Goal: Task Accomplishment & Management: Manage account settings

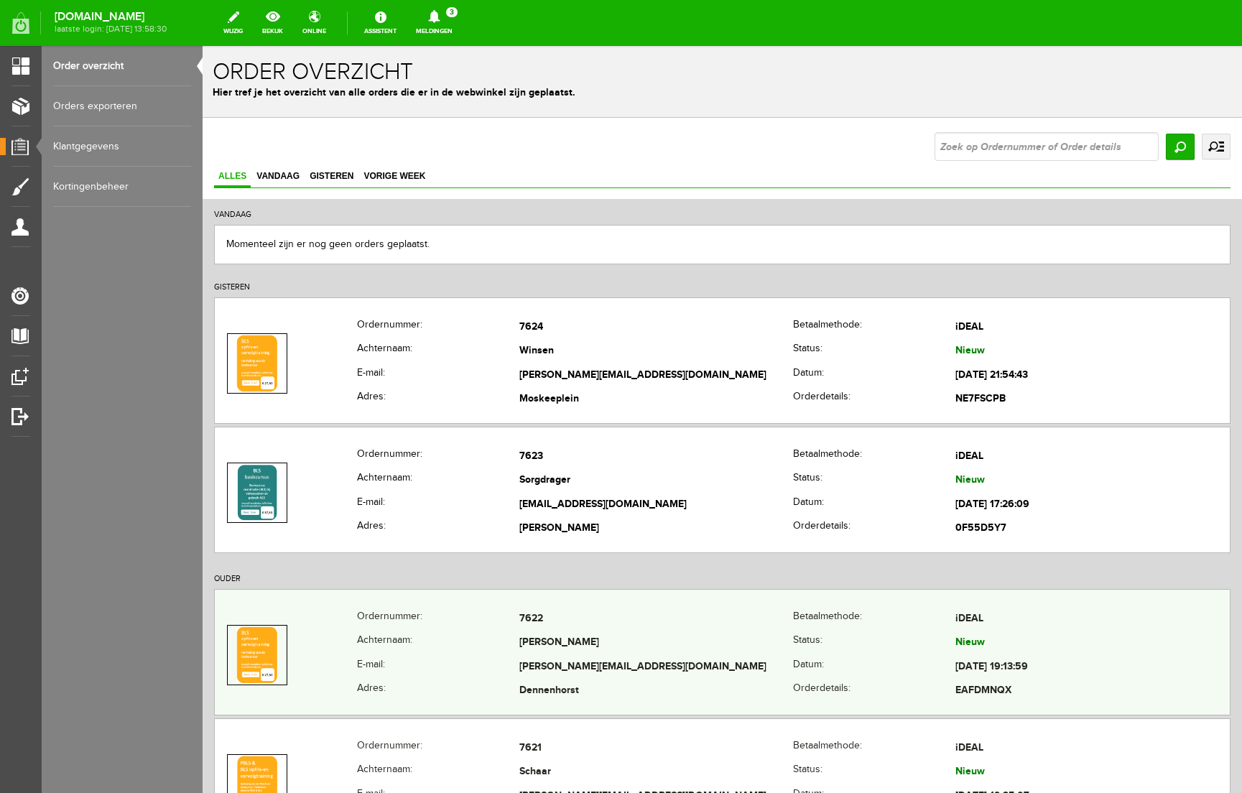
click at [474, 635] on th "Achternaam:" at bounding box center [438, 644] width 162 height 24
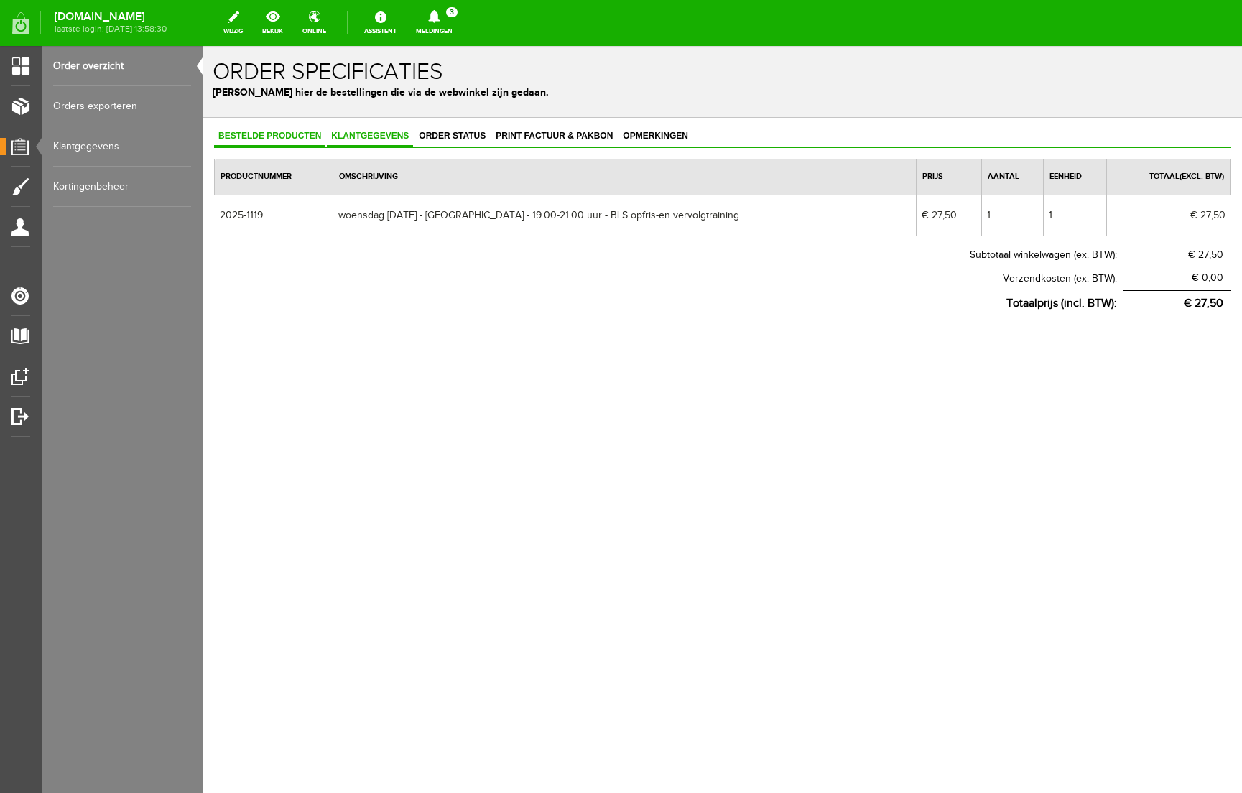
click at [384, 135] on span "Klantgegevens" at bounding box center [370, 136] width 86 height 10
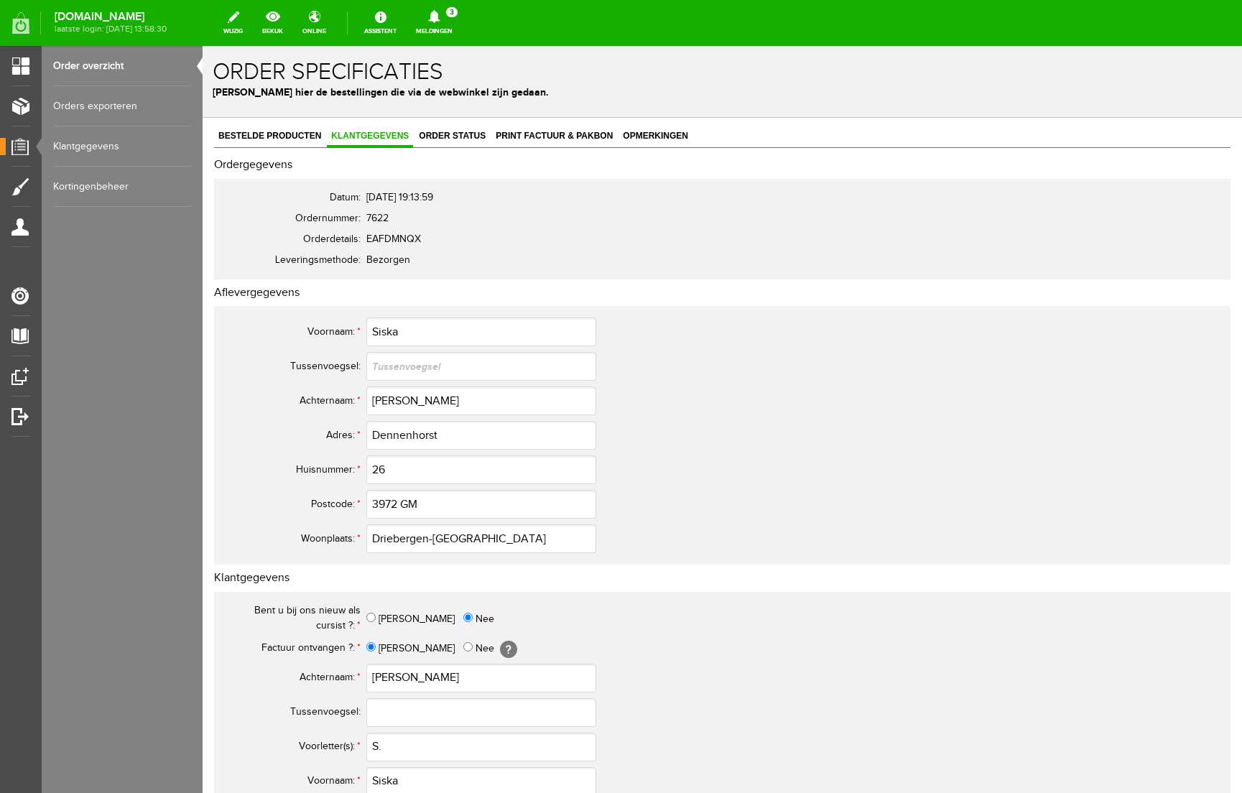
click at [91, 69] on link "Order overzicht" at bounding box center [122, 66] width 138 height 40
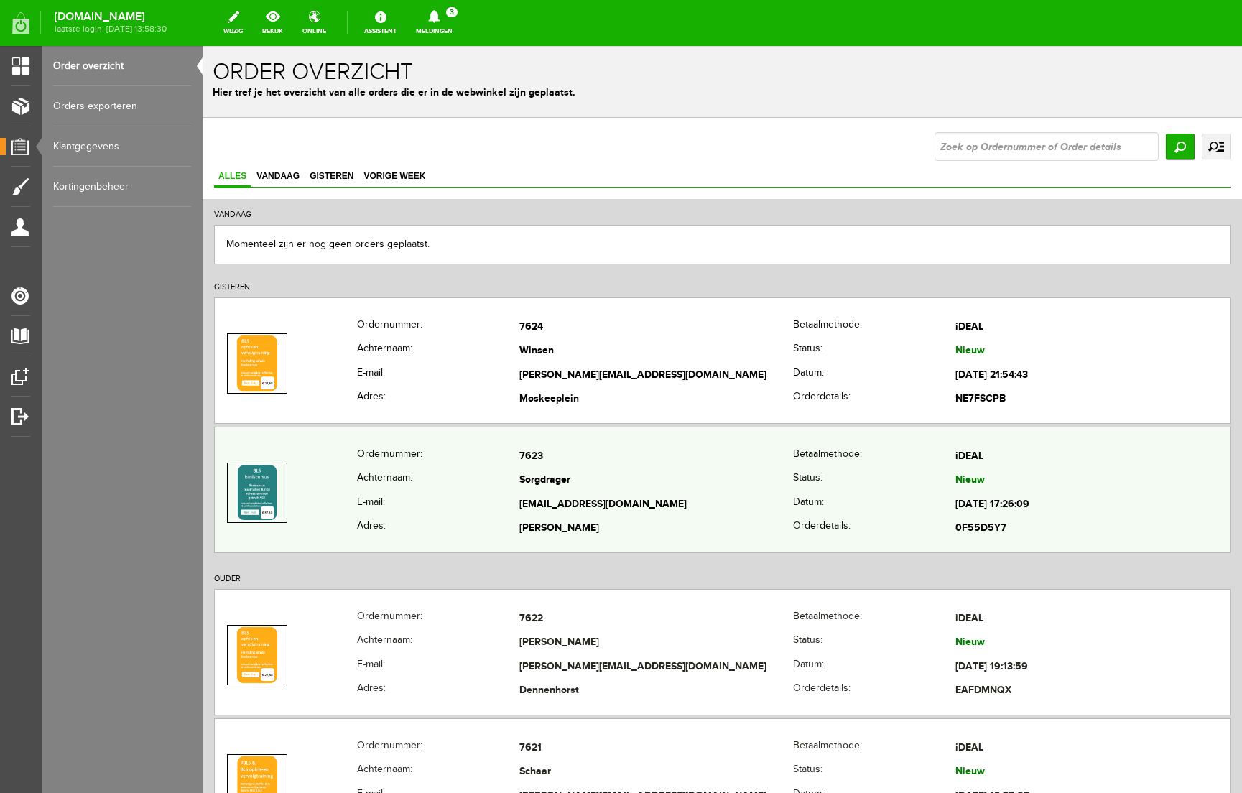
click at [513, 475] on th "Achternaam:" at bounding box center [438, 481] width 162 height 24
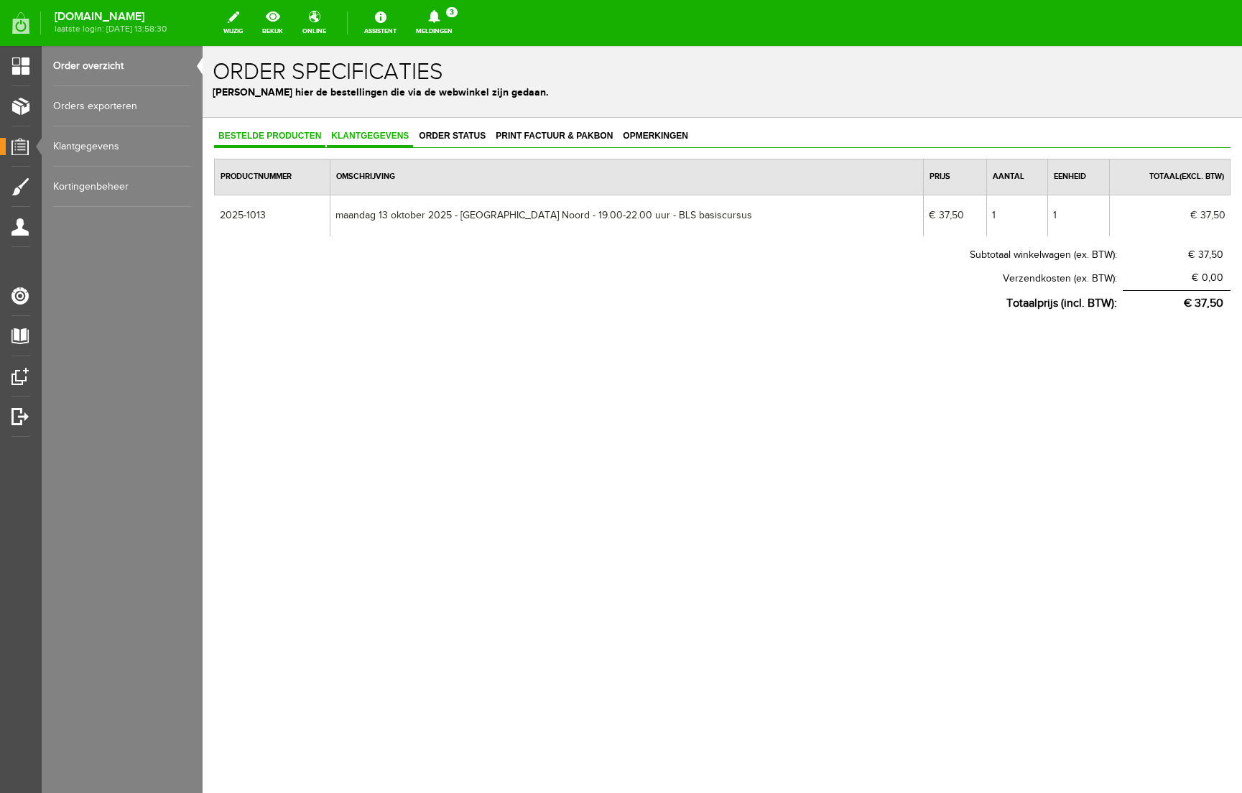
click at [389, 138] on span "Klantgegevens" at bounding box center [370, 136] width 86 height 10
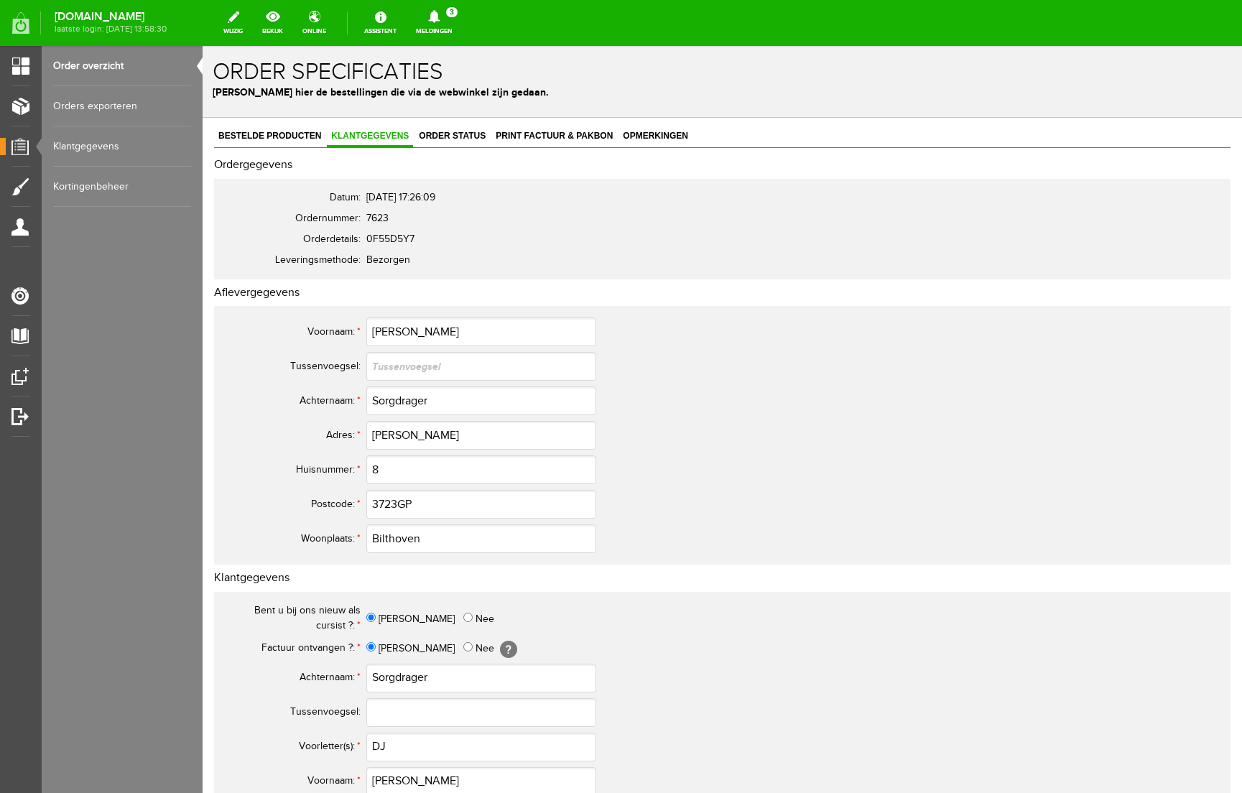
scroll to position [1, 0]
click at [398, 503] on input "3723GP" at bounding box center [481, 503] width 230 height 29
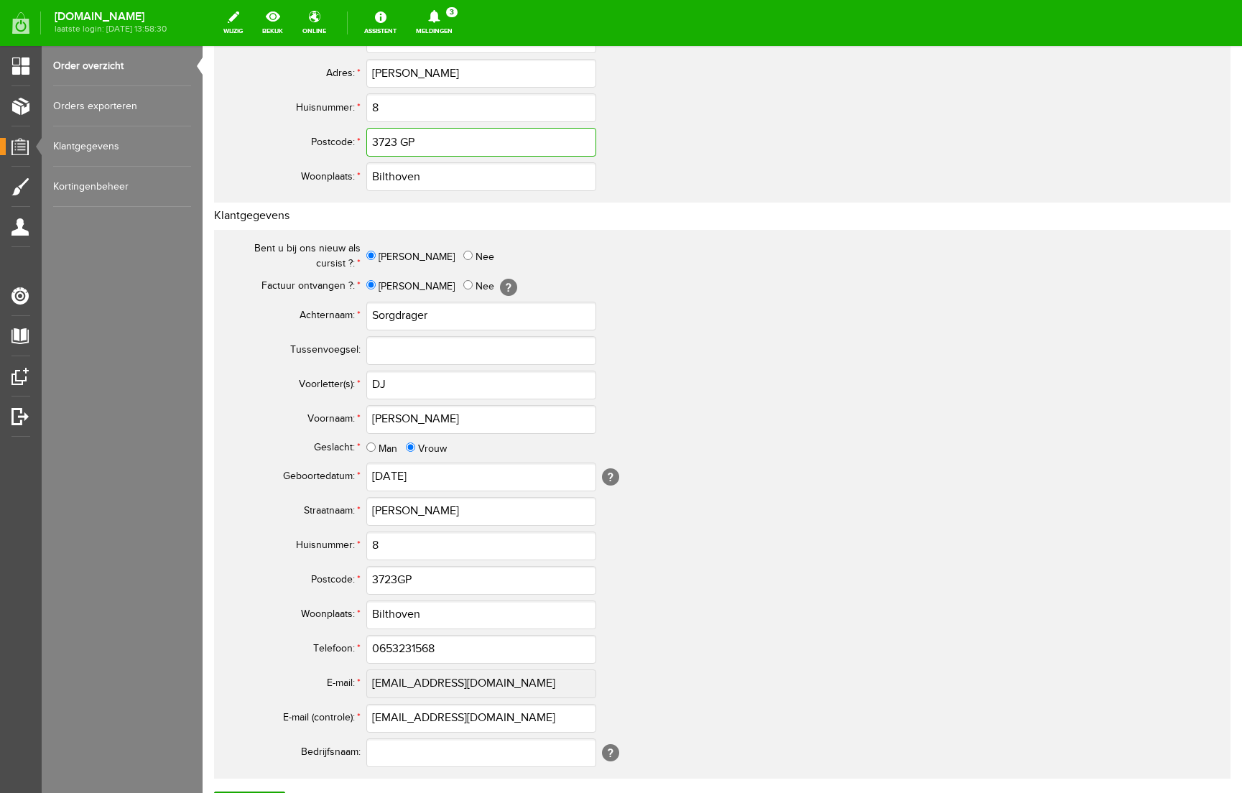
scroll to position [389, 0]
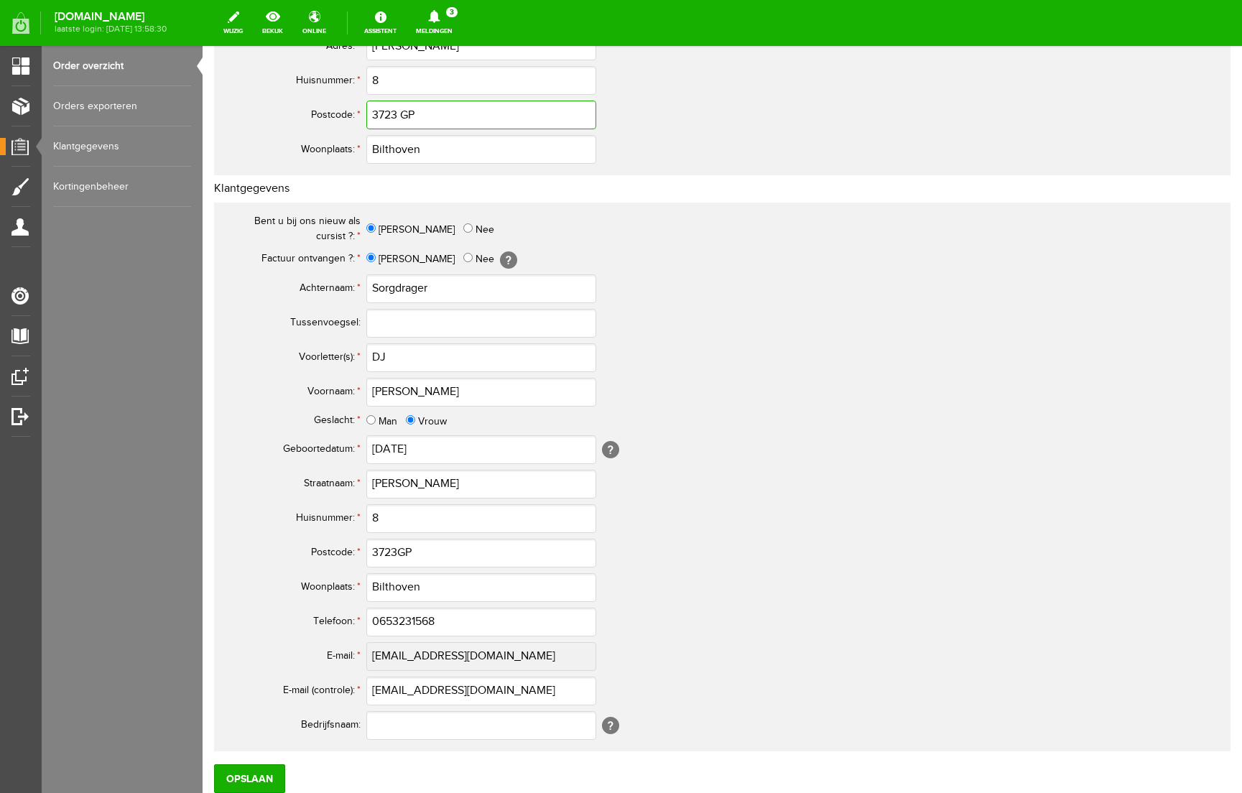
type input "3723 GP"
click at [399, 551] on input "3723GP" at bounding box center [481, 553] width 230 height 29
type input "3723 GP"
click at [380, 359] on input "DJ" at bounding box center [481, 357] width 230 height 29
click at [431, 354] on input "D.J" at bounding box center [481, 357] width 230 height 29
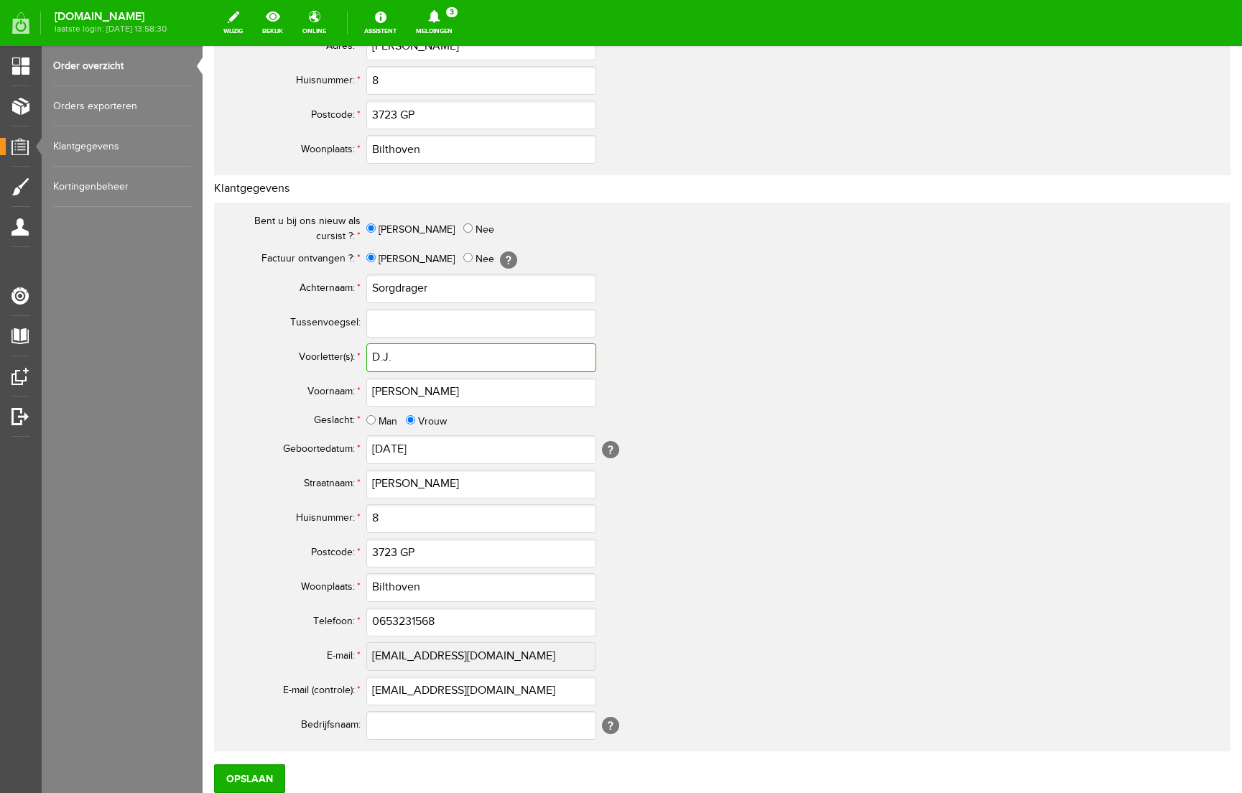
type input "D.J."
click at [386, 622] on input "0653231568" at bounding box center [481, 622] width 230 height 29
type input "06-53231568"
click at [252, 783] on input "Opslaan" at bounding box center [249, 778] width 71 height 29
click at [259, 770] on input "Opslaan" at bounding box center [249, 778] width 71 height 29
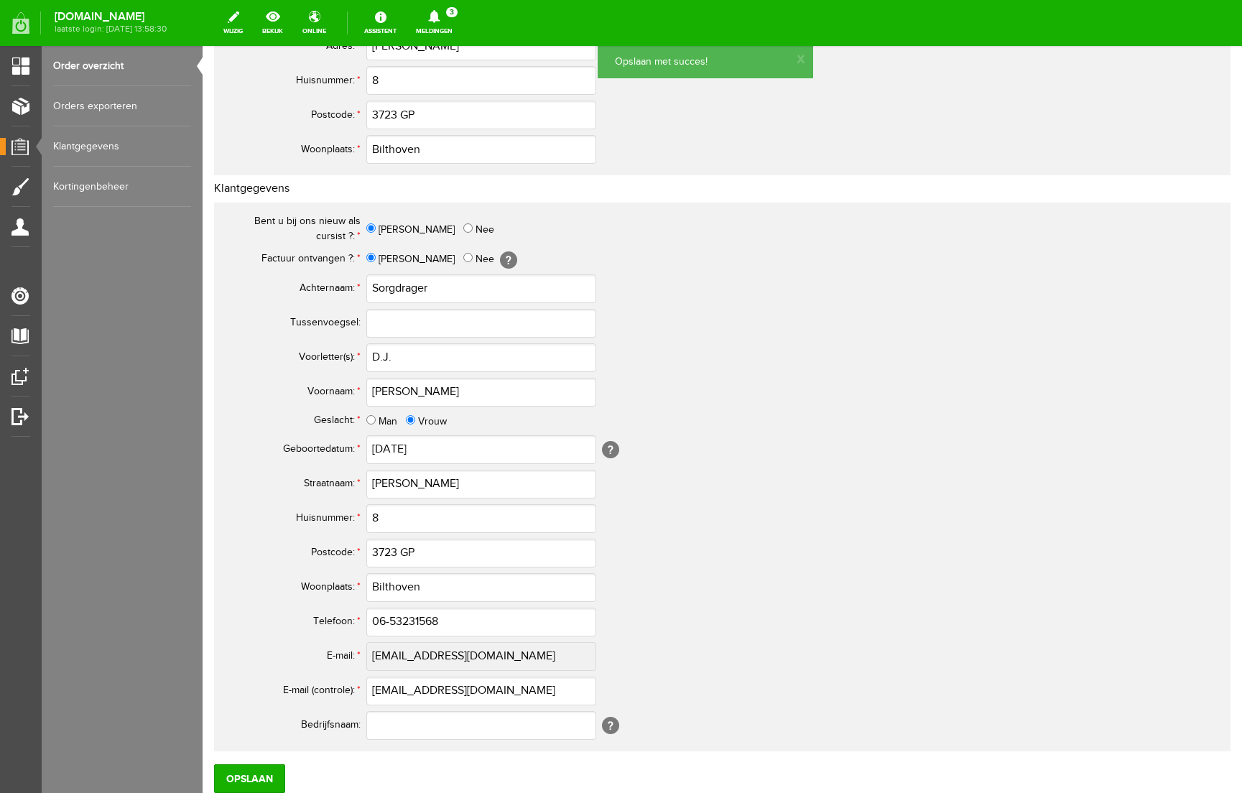
scroll to position [0, 0]
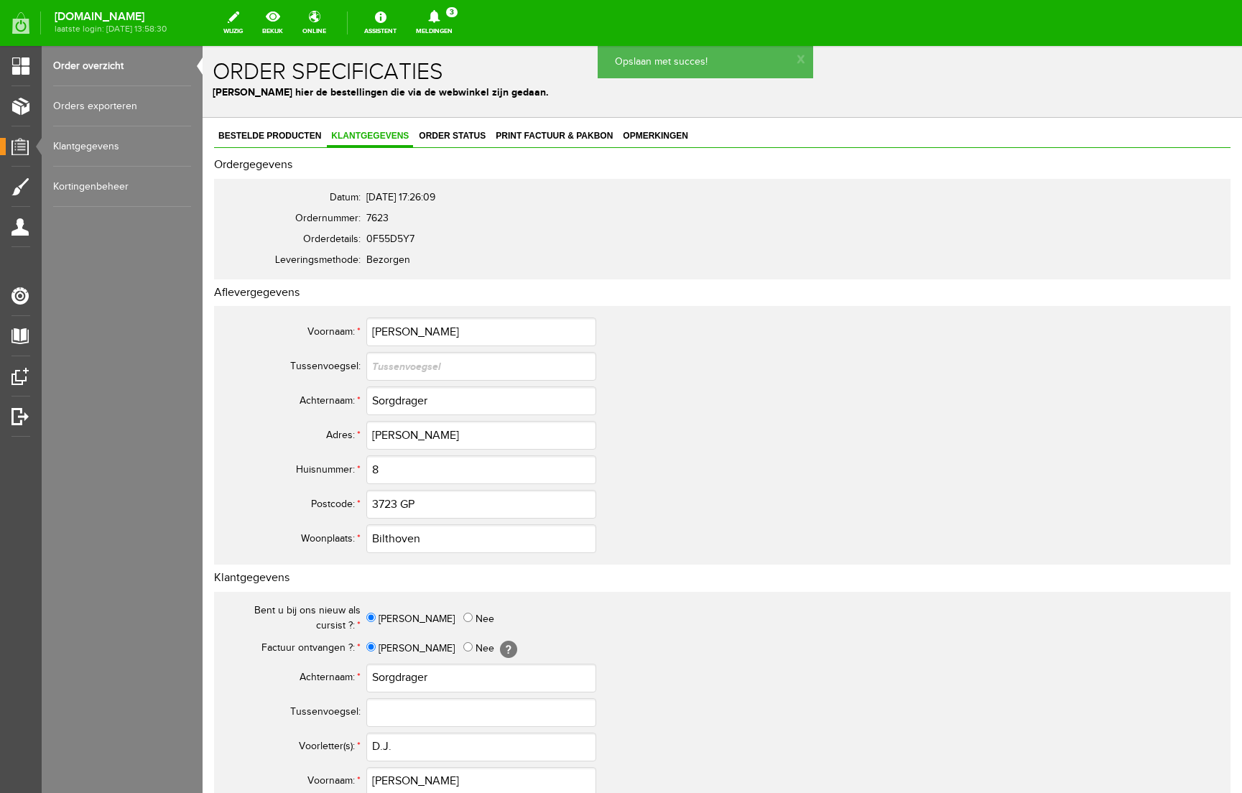
click at [97, 66] on link "Order overzicht" at bounding box center [122, 66] width 138 height 40
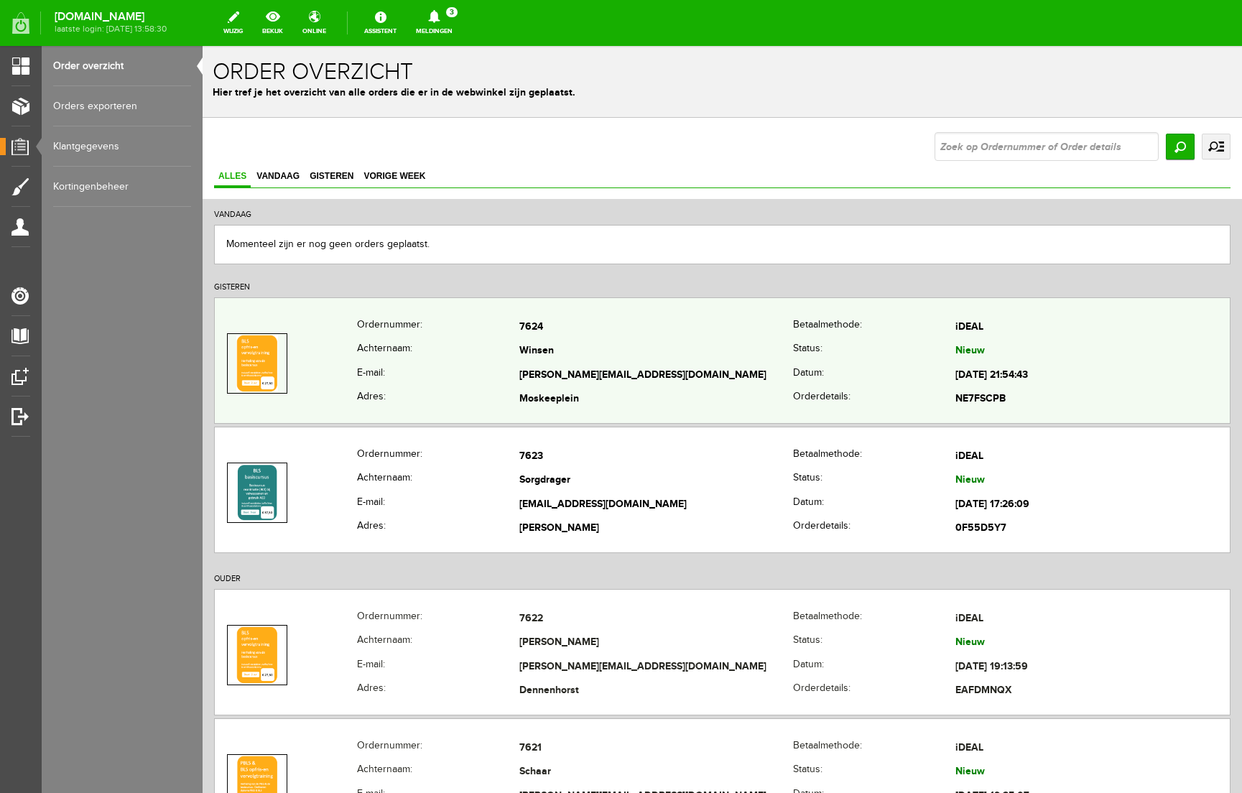
click at [594, 338] on td "7624" at bounding box center [656, 327] width 274 height 24
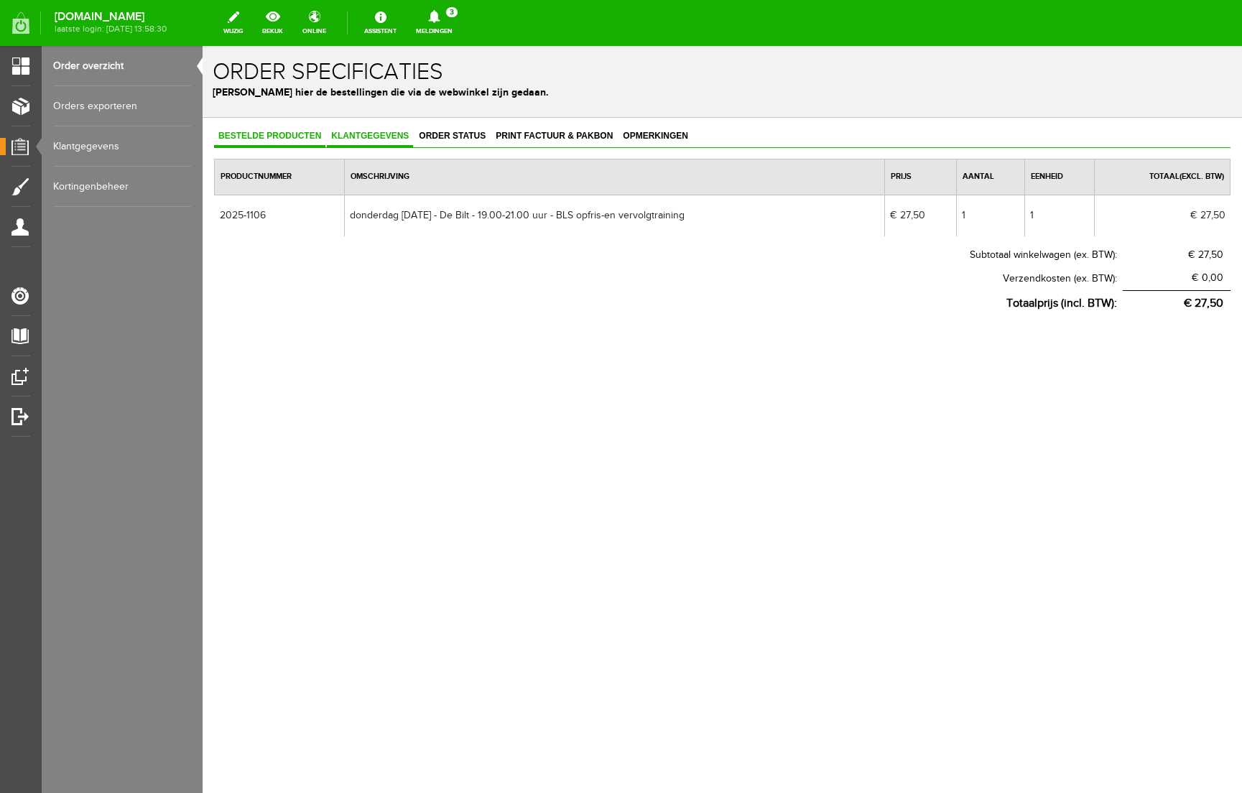
click at [384, 134] on span "Klantgegevens" at bounding box center [370, 136] width 86 height 10
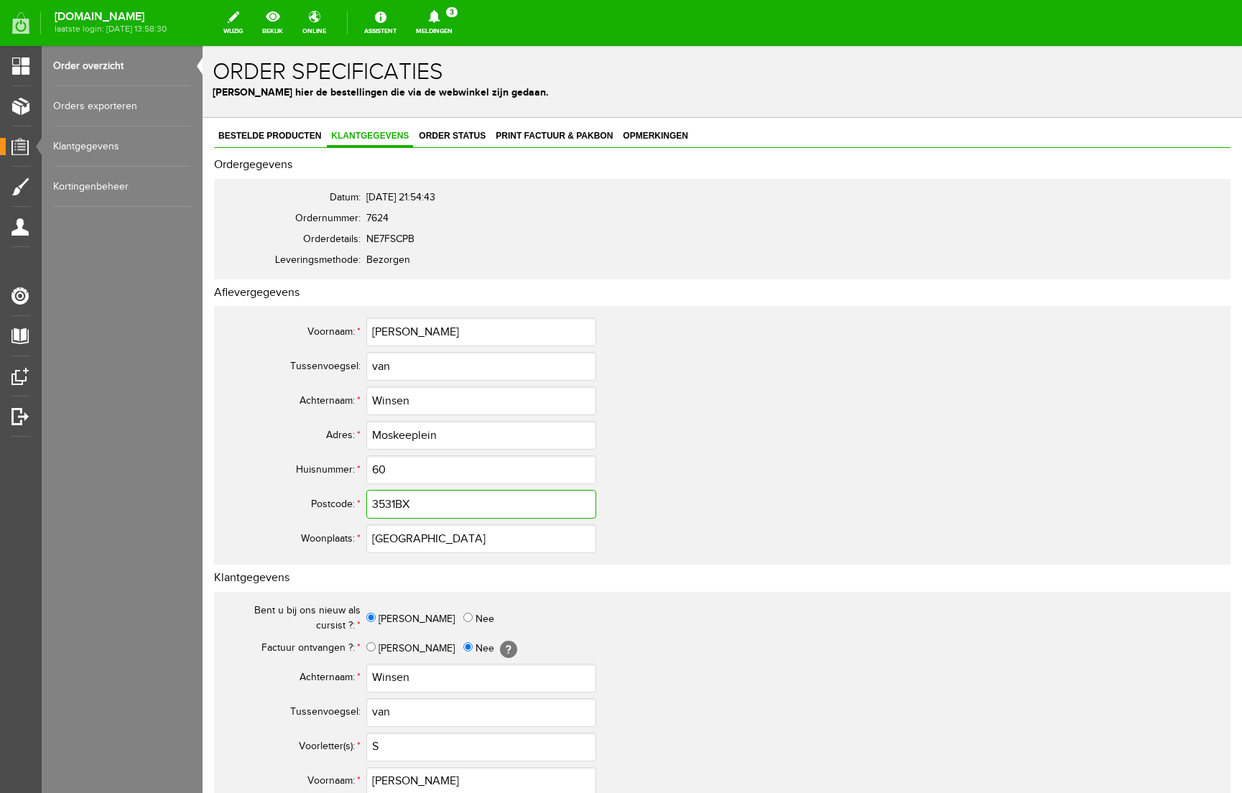
click at [396, 507] on input "3531BX" at bounding box center [481, 504] width 230 height 29
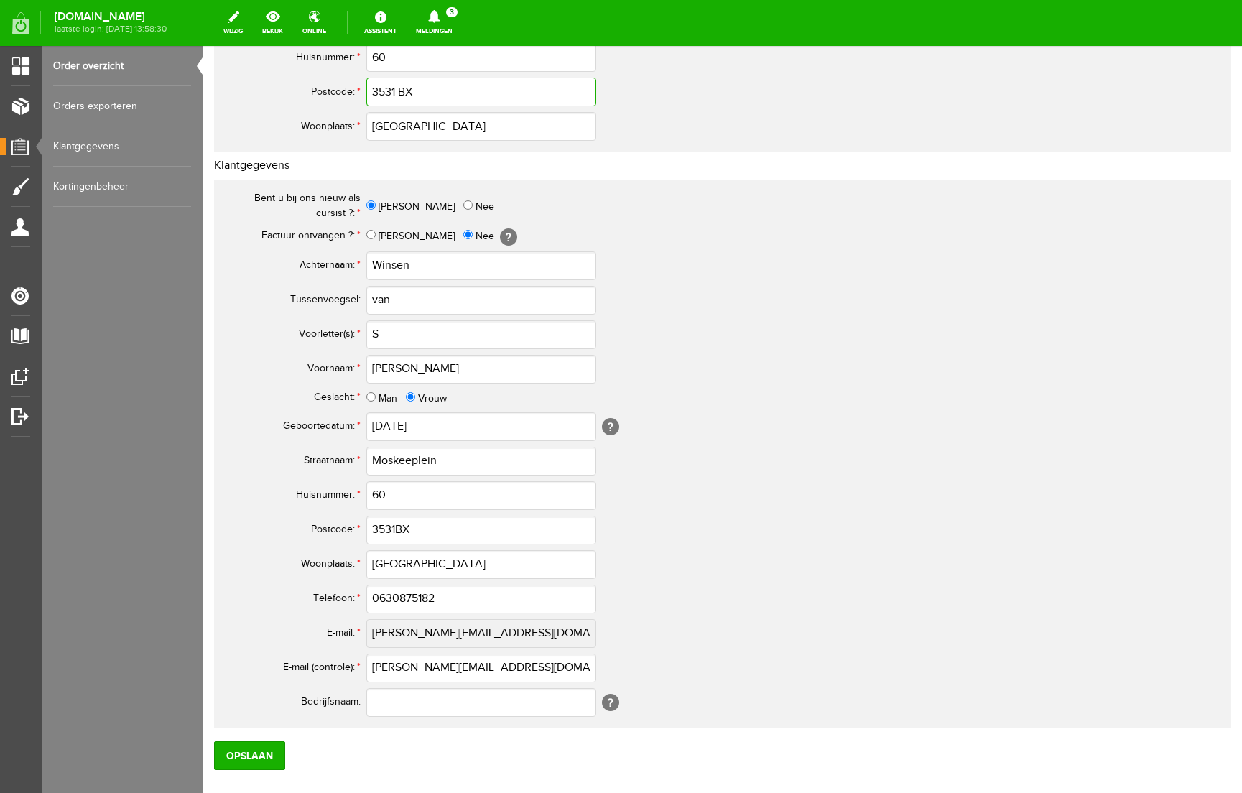
scroll to position [461, 0]
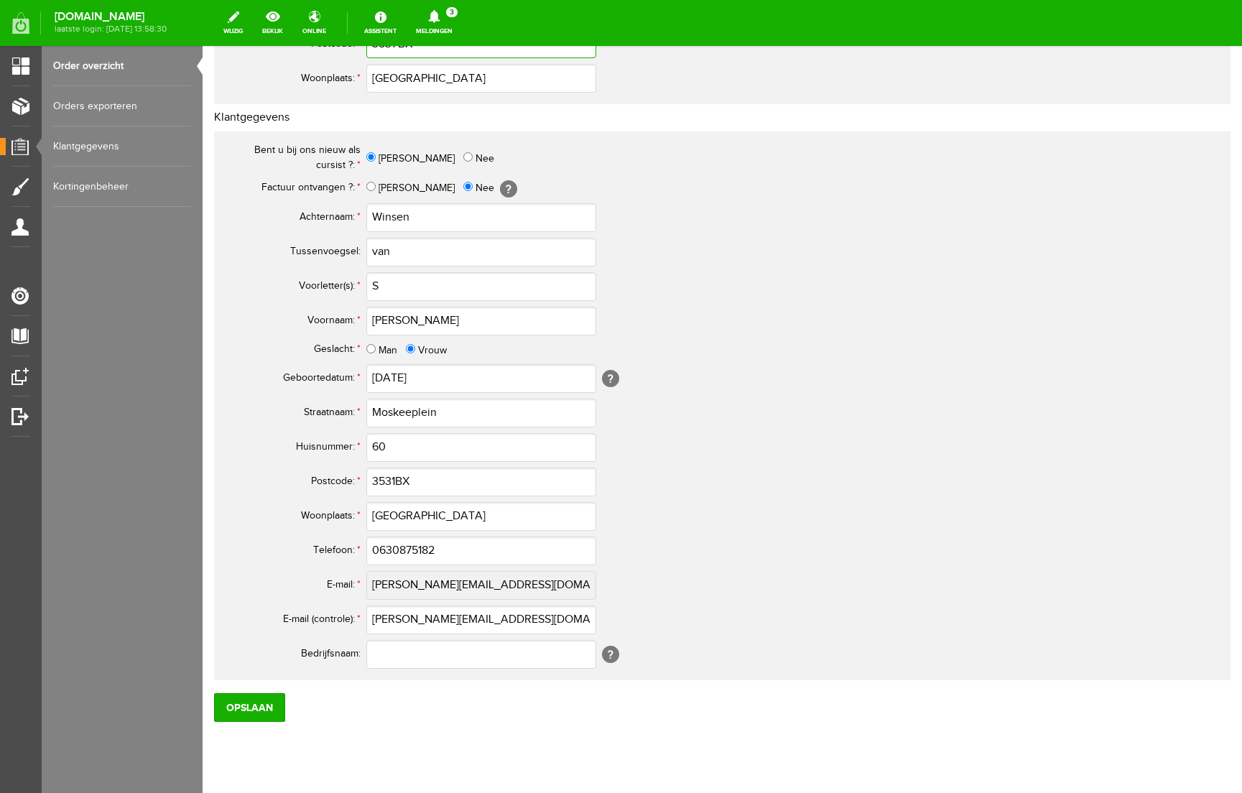
type input "3531 BX"
click at [399, 482] on input "3531BX" at bounding box center [481, 482] width 230 height 29
click at [396, 483] on input "3531BX" at bounding box center [481, 482] width 230 height 29
type input "3531 BX"
click at [399, 287] on input "S" at bounding box center [481, 286] width 230 height 29
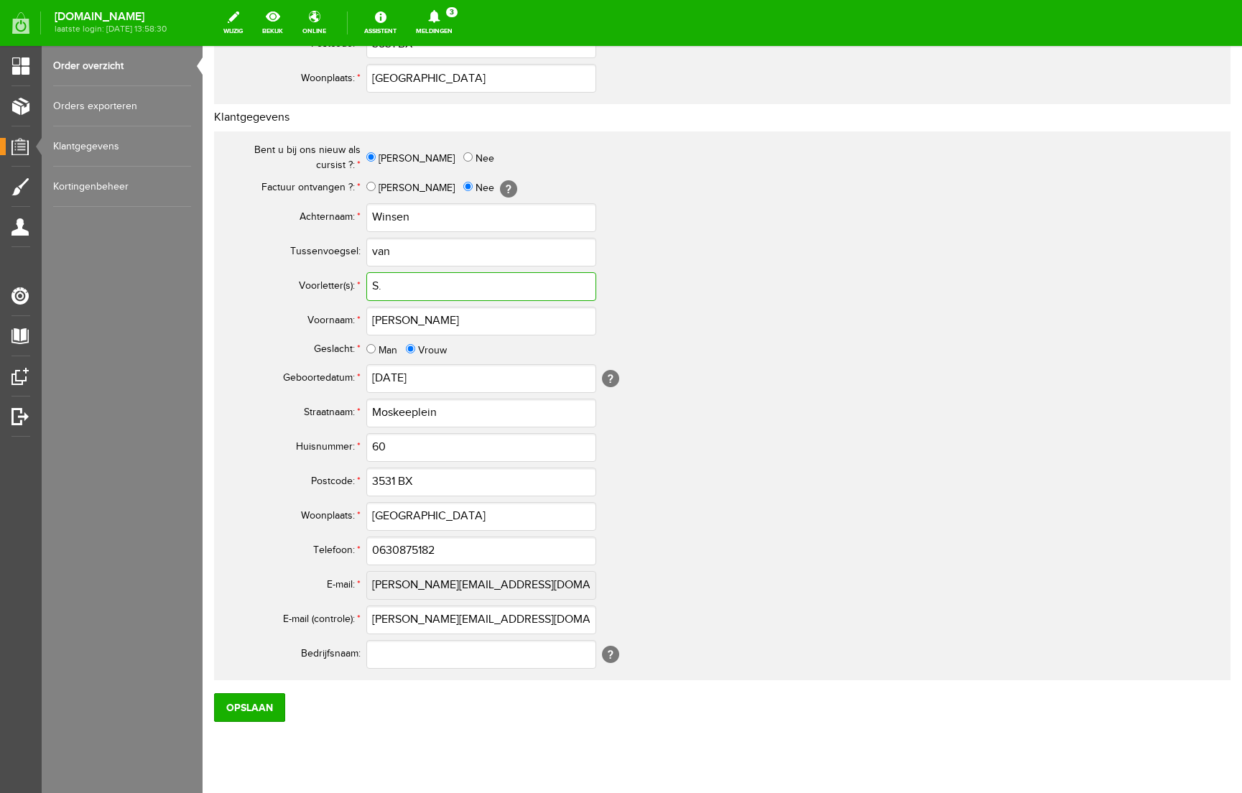
type input "S."
click at [384, 553] on input "0630875182" at bounding box center [481, 551] width 230 height 29
type input "06-30875182"
click at [242, 718] on input "Opslaan" at bounding box center [249, 707] width 71 height 29
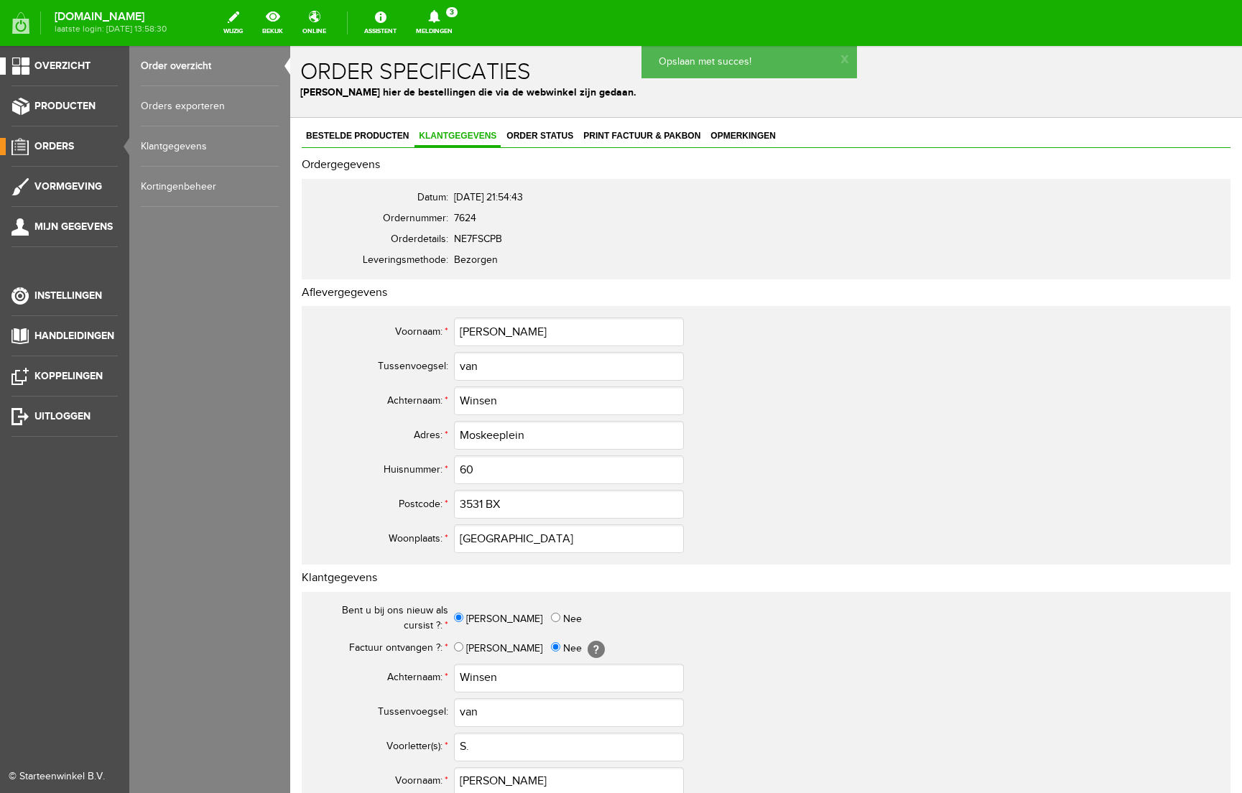
click at [79, 62] on span "Overzicht" at bounding box center [62, 66] width 56 height 12
